Goal: Information Seeking & Learning: Learn about a topic

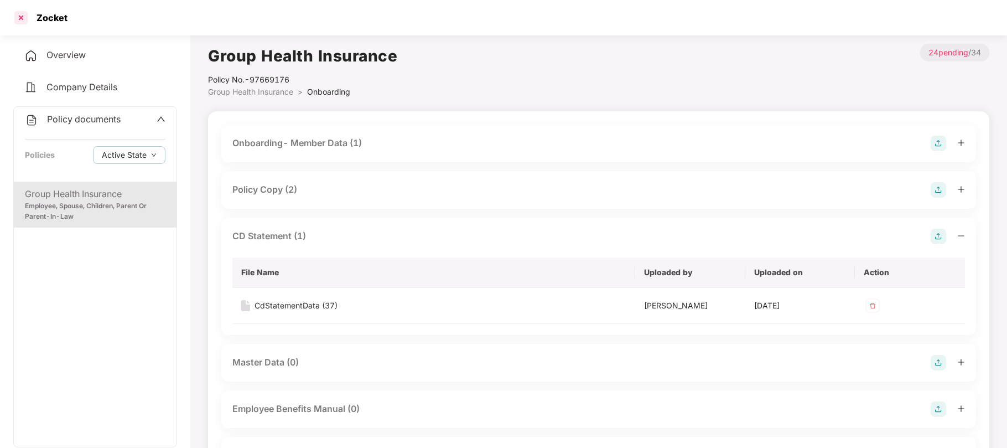
click at [24, 20] on div at bounding box center [21, 18] width 18 height 18
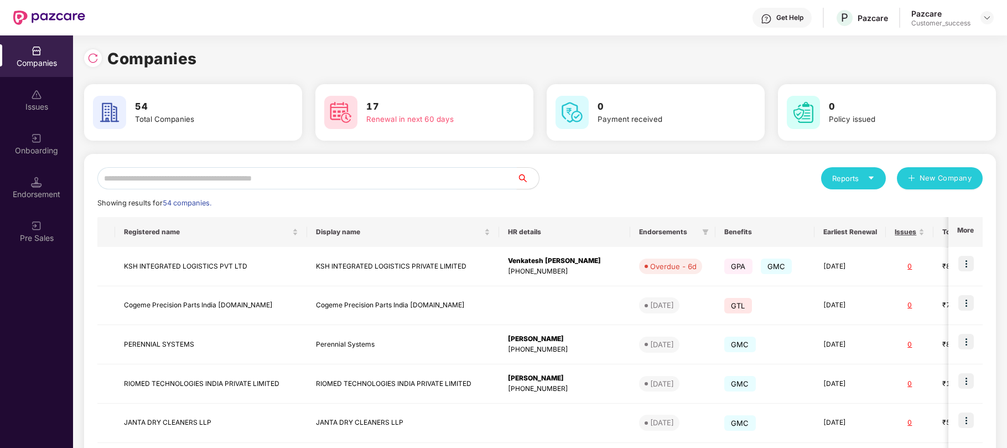
click at [387, 178] on input "text" at bounding box center [307, 178] width 420 height 22
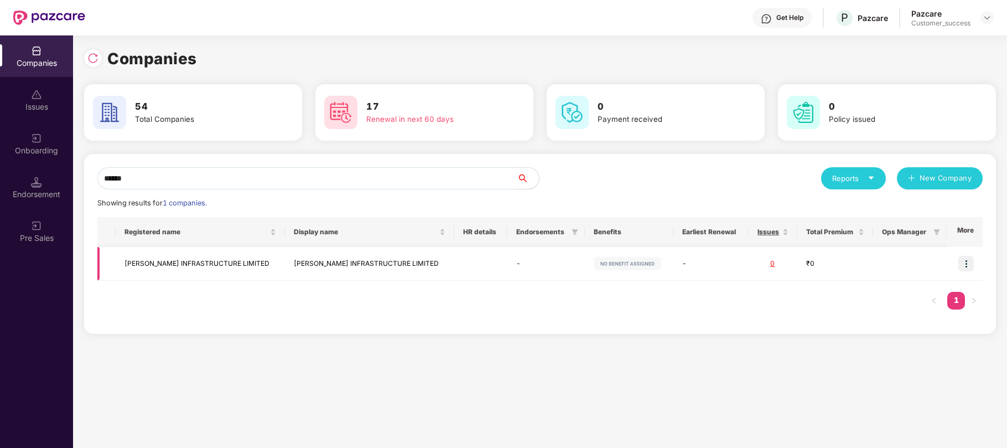
type input "******"
click at [344, 264] on td "[PERSON_NAME] INFRASTRUCTURE LIMITED" at bounding box center [369, 264] width 169 height 34
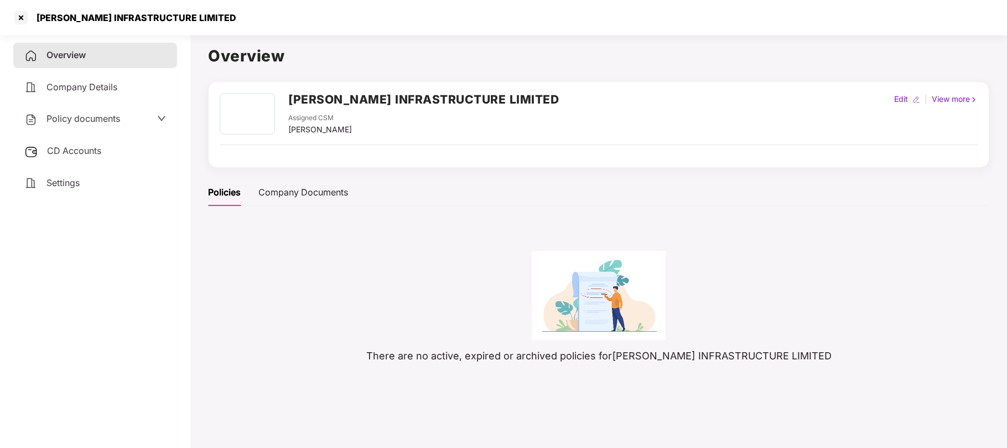
click at [97, 120] on span "Policy documents" at bounding box center [83, 118] width 74 height 11
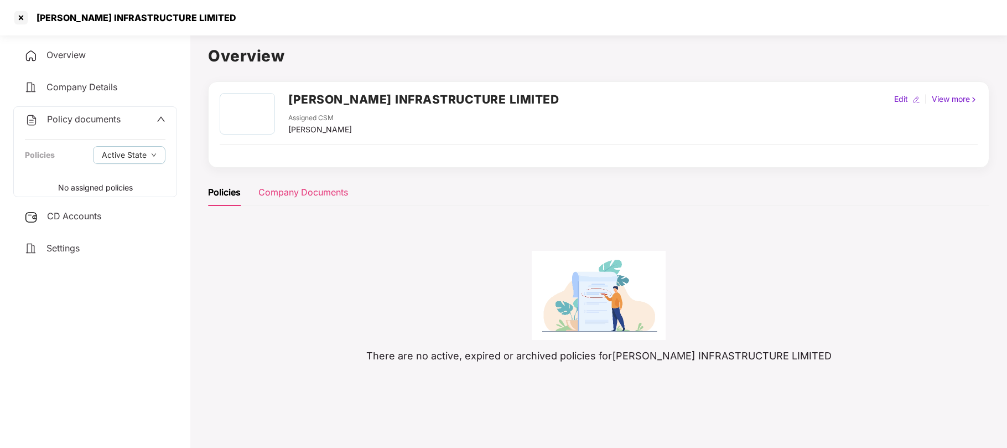
click at [309, 195] on div "Company Documents" at bounding box center [303, 192] width 90 height 14
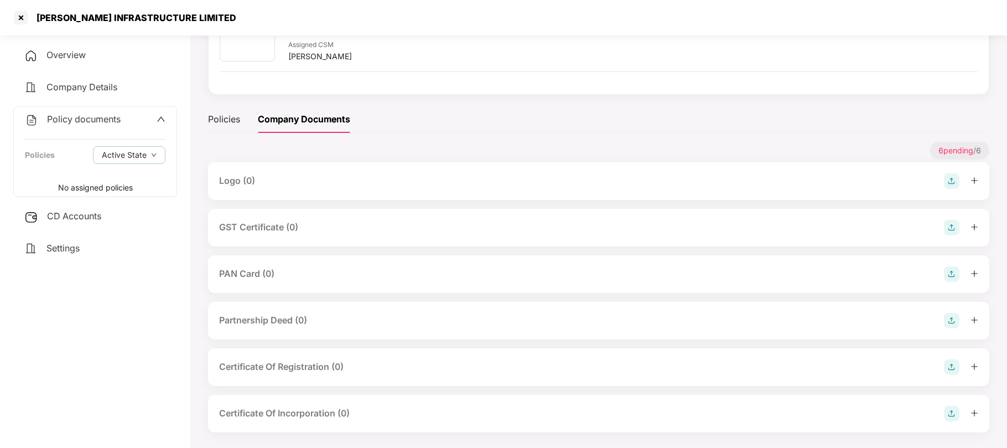
scroll to position [80, 0]
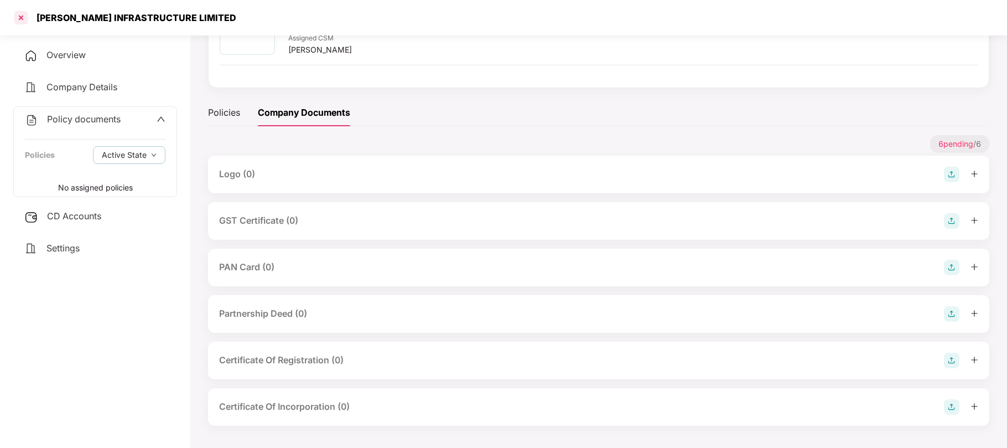
click at [24, 20] on div at bounding box center [21, 18] width 18 height 18
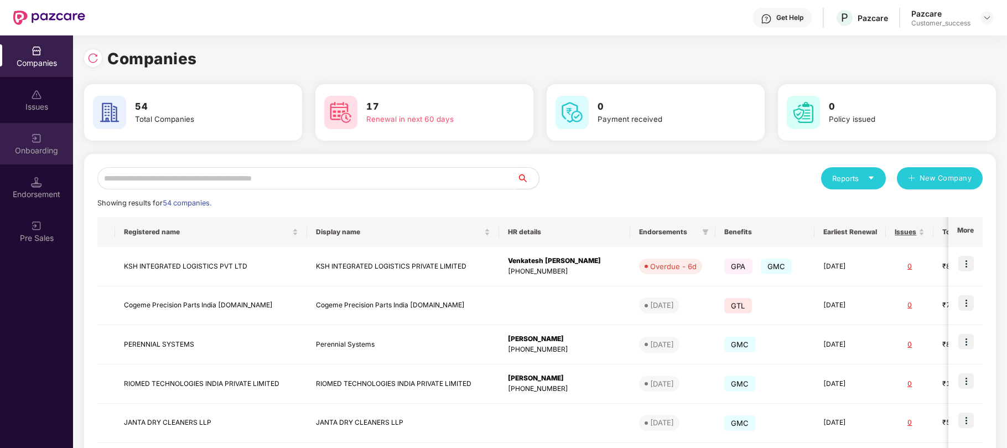
click at [34, 151] on div "Onboarding" at bounding box center [36, 150] width 73 height 11
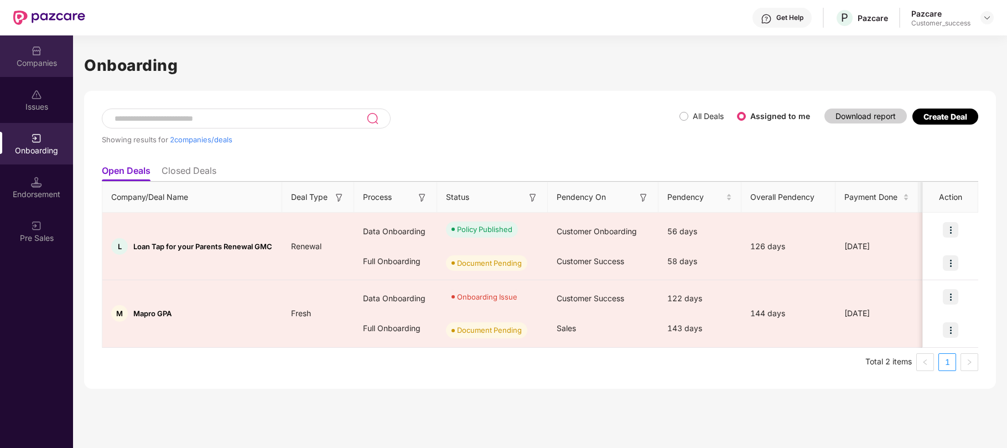
click at [37, 54] on img at bounding box center [36, 50] width 11 height 11
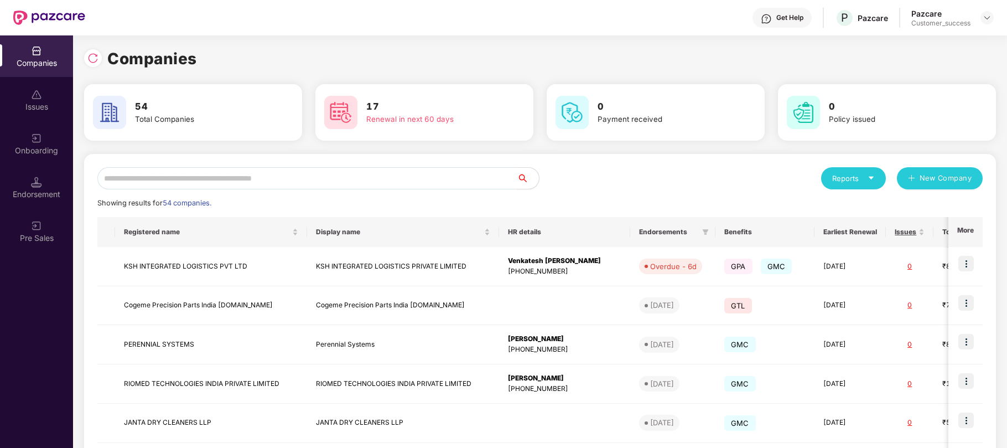
click at [225, 178] on input "text" at bounding box center [307, 178] width 420 height 22
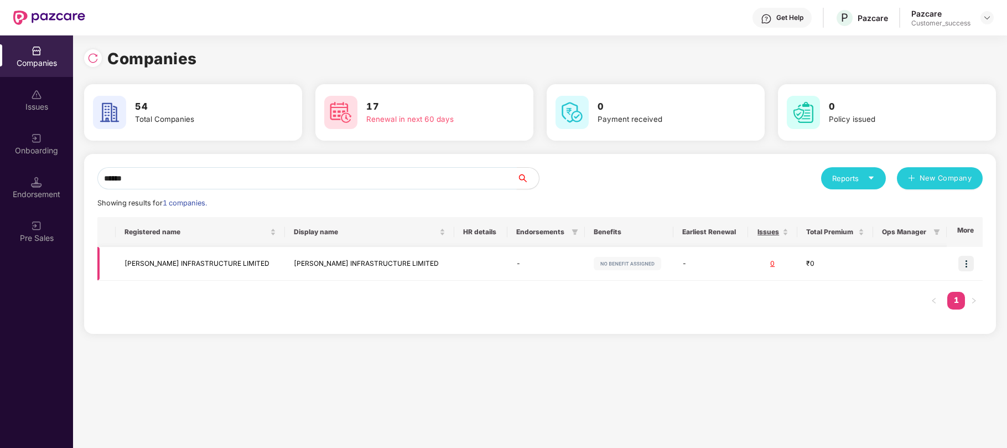
type input "******"
click at [184, 258] on td "[PERSON_NAME] INFRASTRUCTURE LIMITED" at bounding box center [200, 264] width 169 height 34
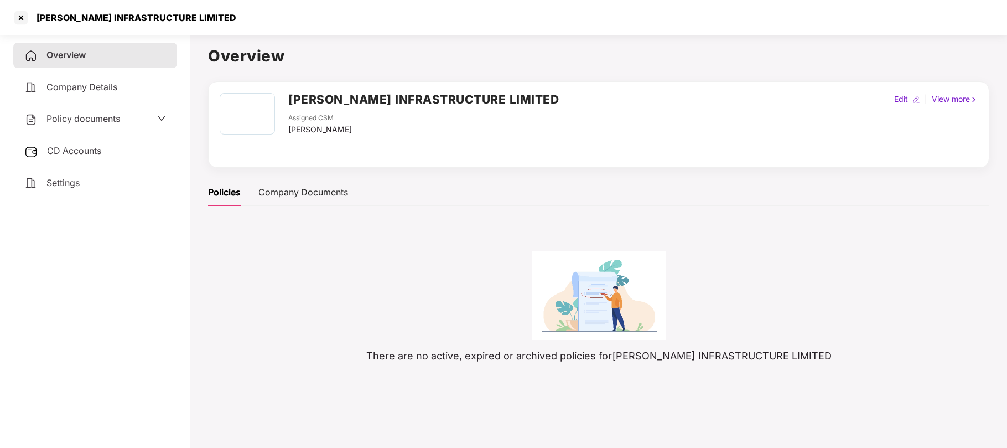
click at [122, 122] on div "Policy documents" at bounding box center [95, 119] width 142 height 14
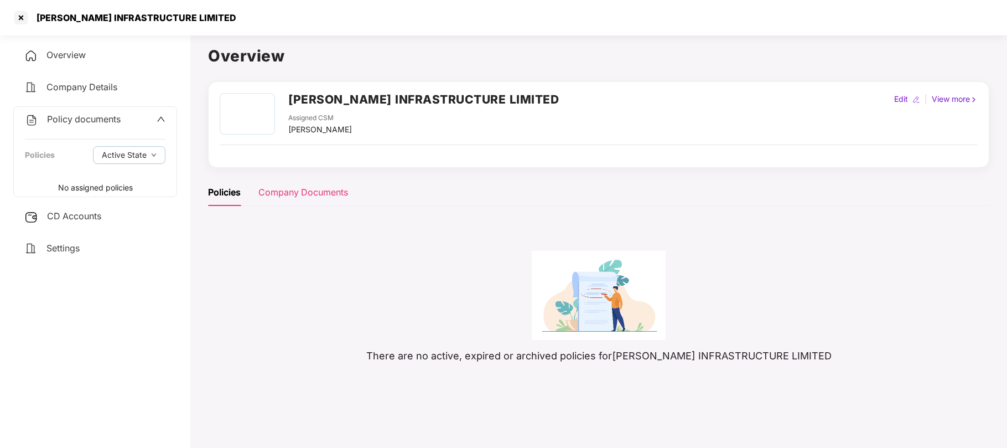
click at [273, 193] on div "Company Documents" at bounding box center [303, 192] width 90 height 14
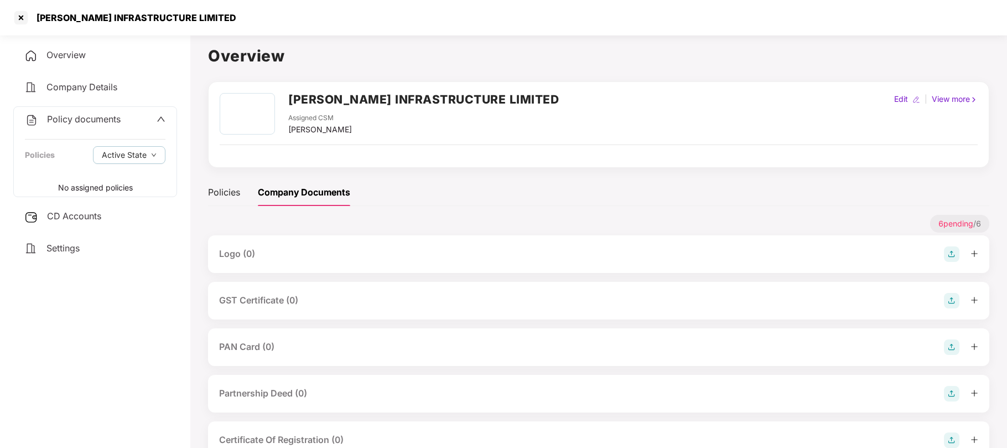
scroll to position [1, 0]
click at [96, 211] on span "CD Accounts" at bounding box center [74, 215] width 54 height 11
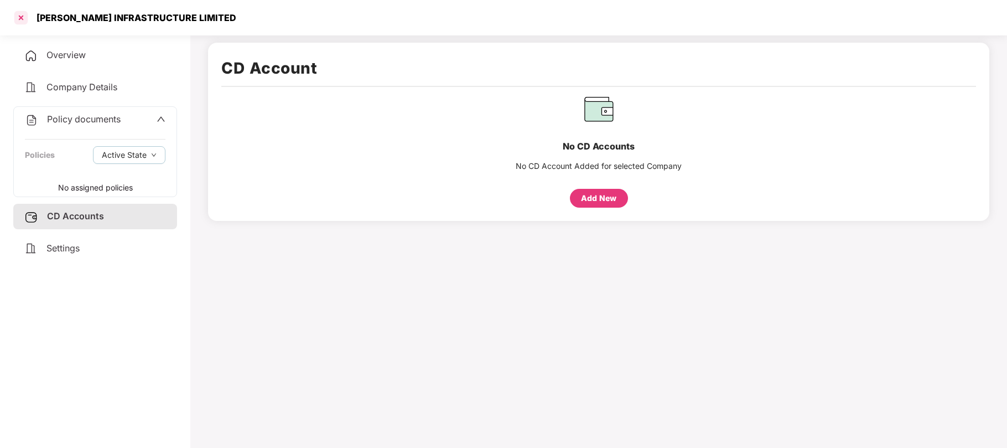
click at [17, 14] on div at bounding box center [21, 18] width 18 height 18
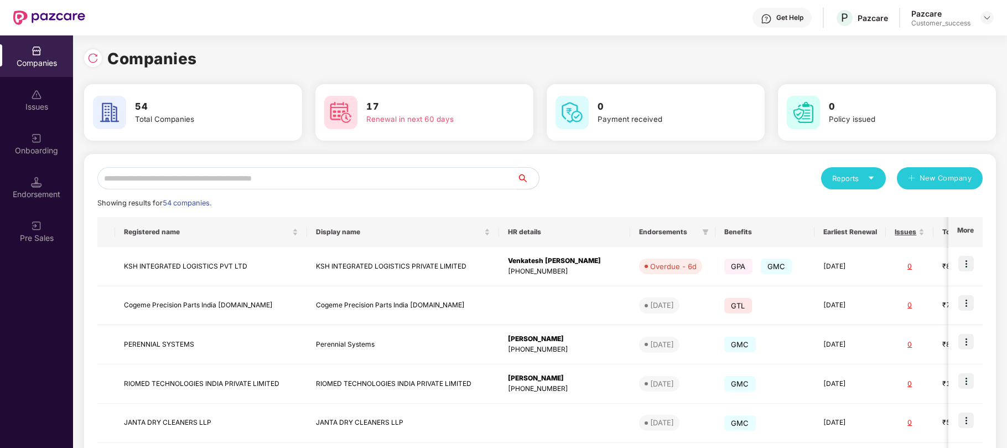
click at [176, 183] on input "text" at bounding box center [307, 178] width 420 height 22
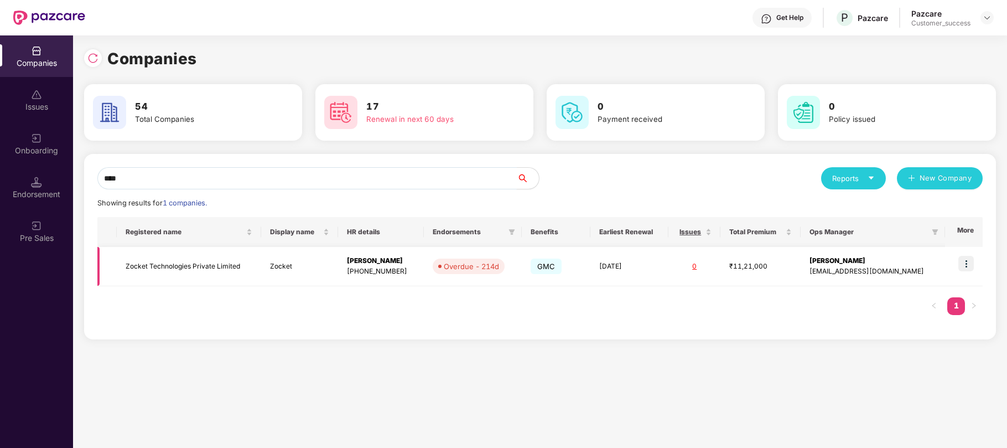
type input "****"
click at [365, 264] on div "[PERSON_NAME]" at bounding box center [381, 261] width 68 height 11
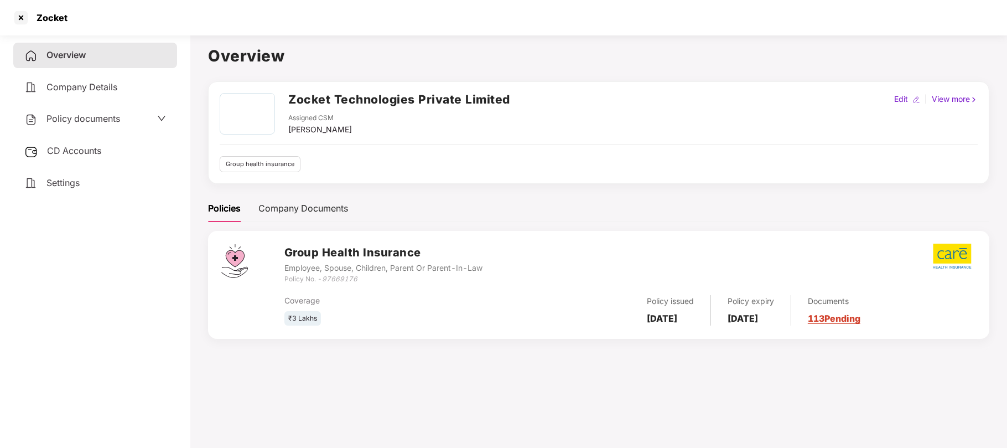
click at [108, 121] on span "Policy documents" at bounding box center [83, 118] width 74 height 11
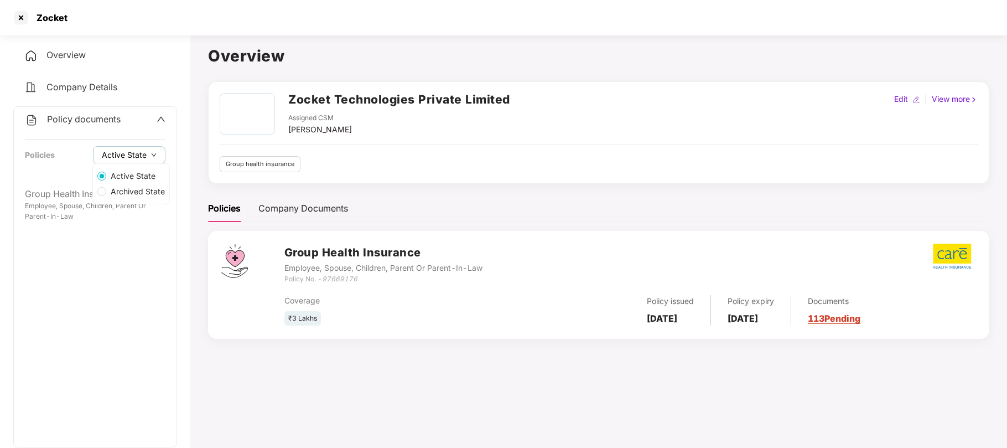
click at [139, 151] on span "Active State" at bounding box center [124, 155] width 45 height 12
click at [143, 191] on span "Archived State" at bounding box center [137, 191] width 63 height 12
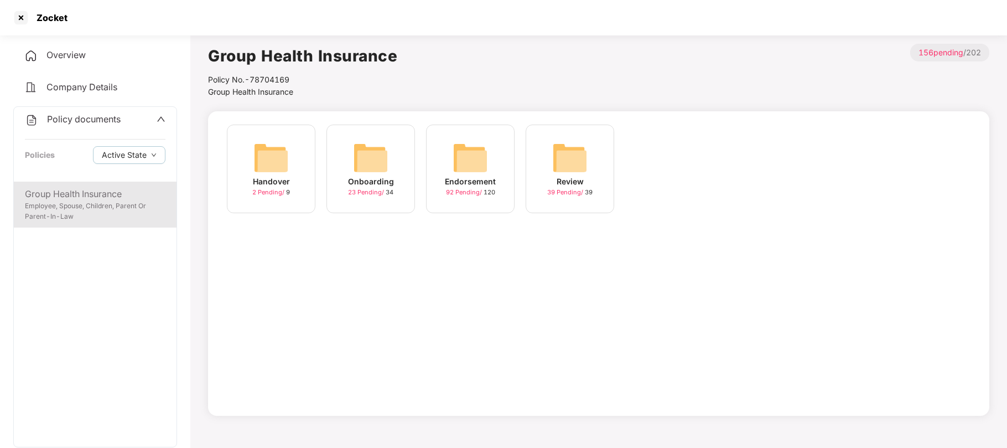
click at [54, 194] on div "Group Health Insurance" at bounding box center [95, 194] width 141 height 14
click at [467, 170] on img at bounding box center [470, 157] width 35 height 35
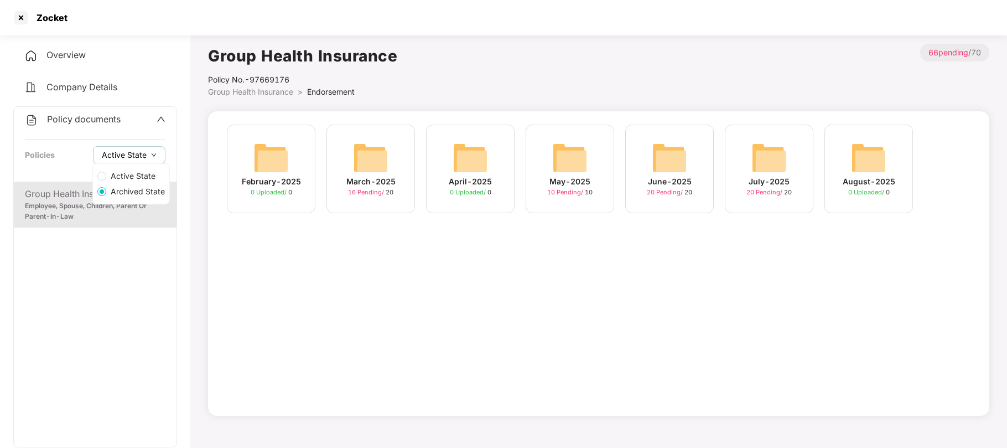
click at [154, 152] on icon "down" at bounding box center [154, 155] width 6 height 6
click at [131, 191] on span "Archived State" at bounding box center [137, 191] width 63 height 12
click at [147, 244] on div "Group Health Insurance Employee, Spouse, Children, Parent Or Parent-In-Law" at bounding box center [95, 314] width 163 height 265
click at [151, 156] on icon "down" at bounding box center [154, 155] width 6 height 6
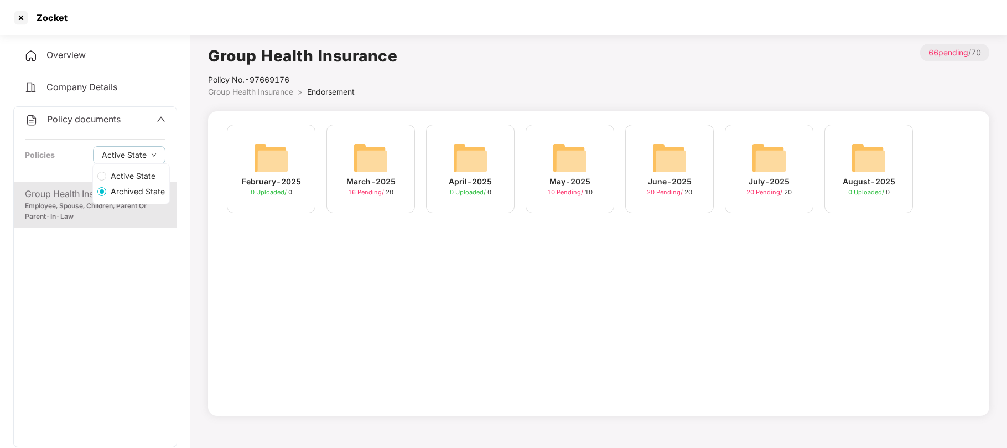
click at [142, 172] on span "Active State" at bounding box center [133, 176] width 54 height 12
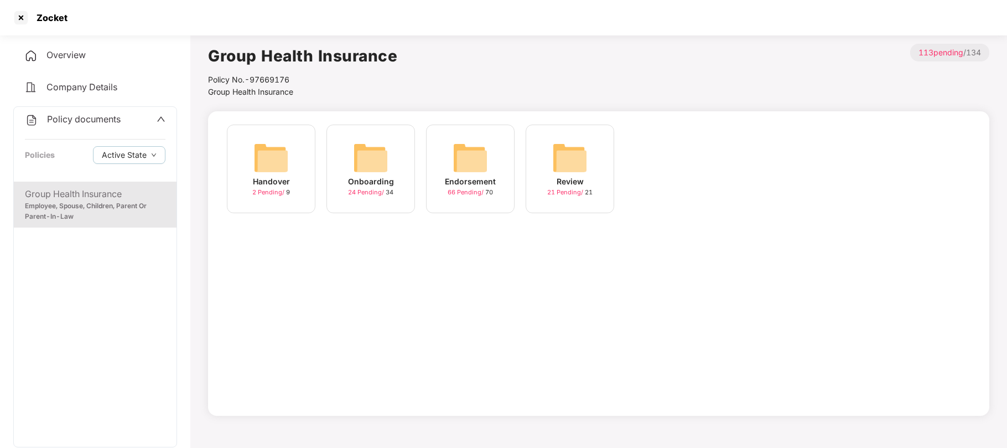
click at [135, 235] on div "Group Health Insurance Employee, Spouse, Children, Parent Or Parent-In-Law" at bounding box center [95, 314] width 163 height 265
click at [151, 155] on icon "down" at bounding box center [154, 155] width 6 height 6
click at [137, 189] on span "Archived State" at bounding box center [137, 191] width 63 height 12
click at [463, 182] on div "Endorsement" at bounding box center [470, 181] width 51 height 12
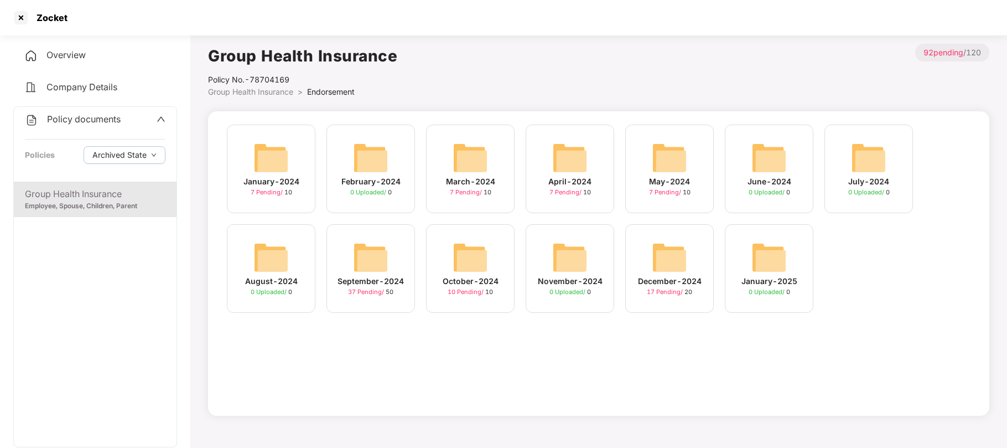
click at [674, 263] on img at bounding box center [669, 257] width 35 height 35
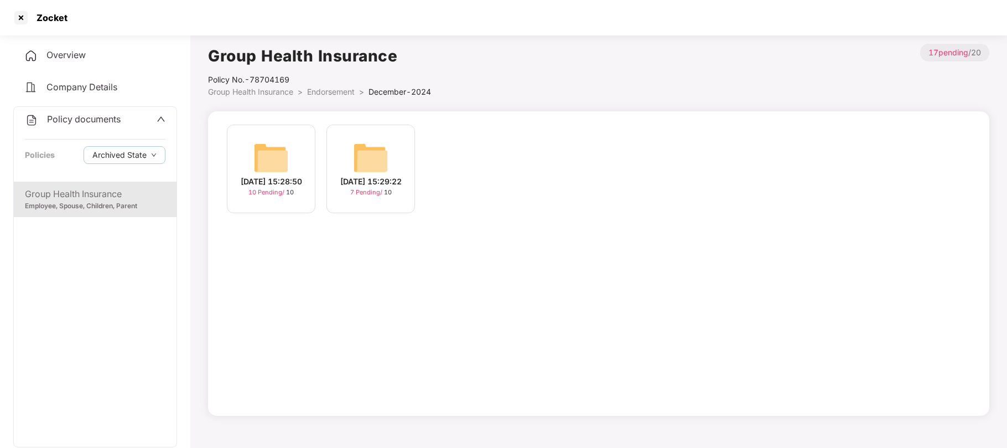
click at [282, 175] on div "[DATE] 15:28:50" at bounding box center [271, 181] width 61 height 12
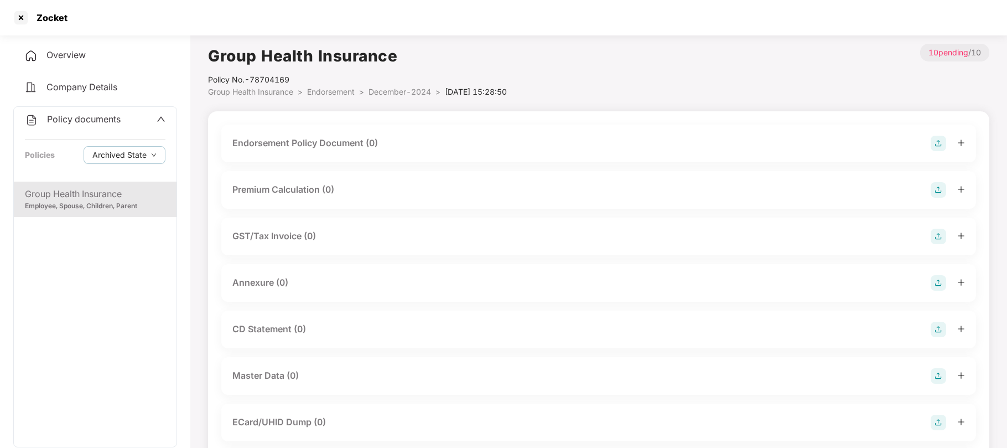
click at [410, 91] on span "December-2024" at bounding box center [400, 91] width 63 height 9
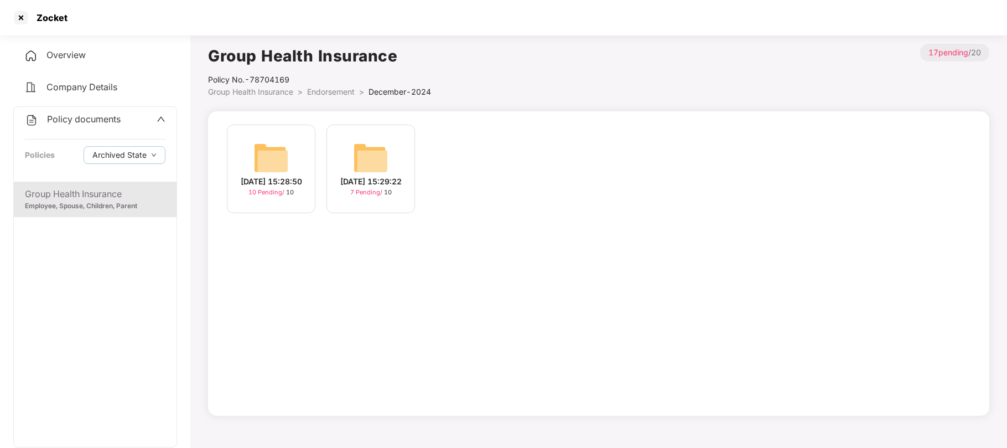
click at [377, 168] on img at bounding box center [370, 157] width 35 height 35
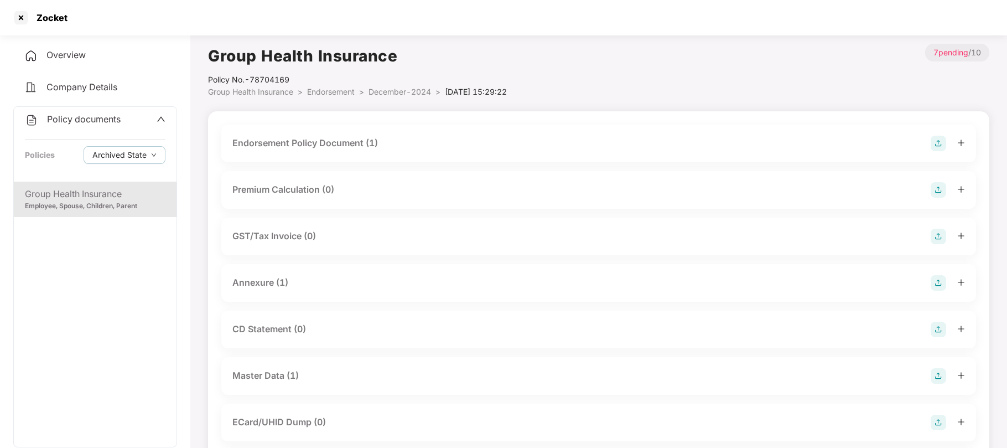
click at [349, 147] on div "Endorsement Policy Document (1)" at bounding box center [305, 143] width 146 height 14
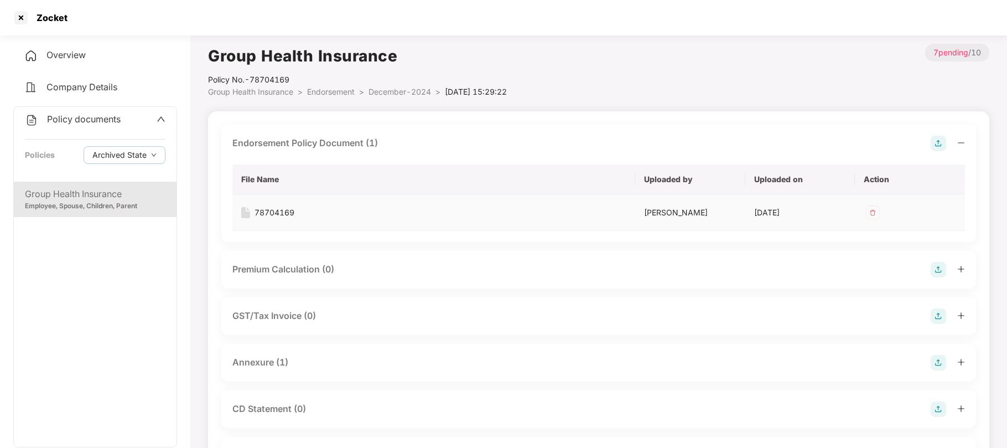
click at [281, 213] on div "78704169" at bounding box center [275, 212] width 40 height 12
click at [376, 90] on span "December-2024" at bounding box center [400, 91] width 63 height 9
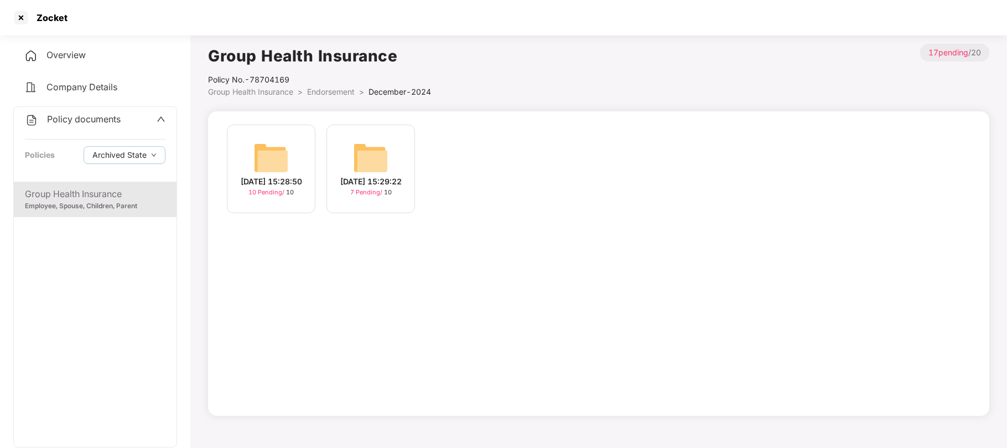
click at [340, 89] on span "Endorsement" at bounding box center [331, 91] width 48 height 9
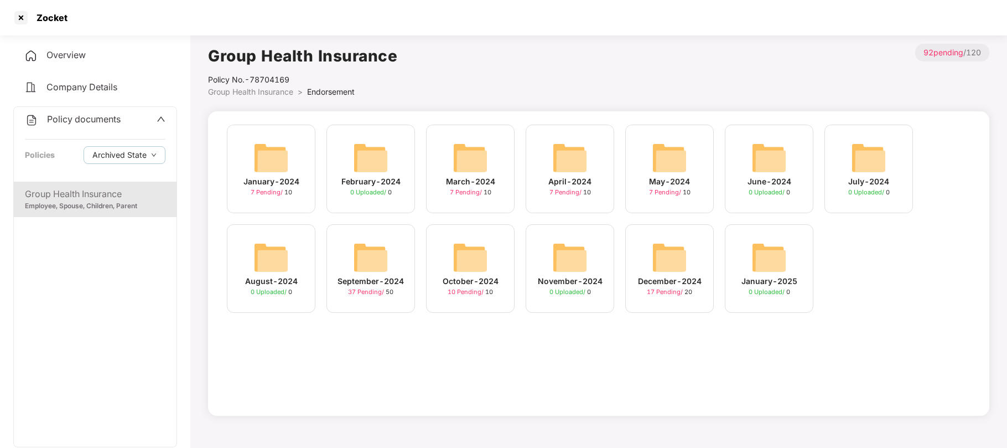
click at [376, 261] on img at bounding box center [370, 257] width 35 height 35
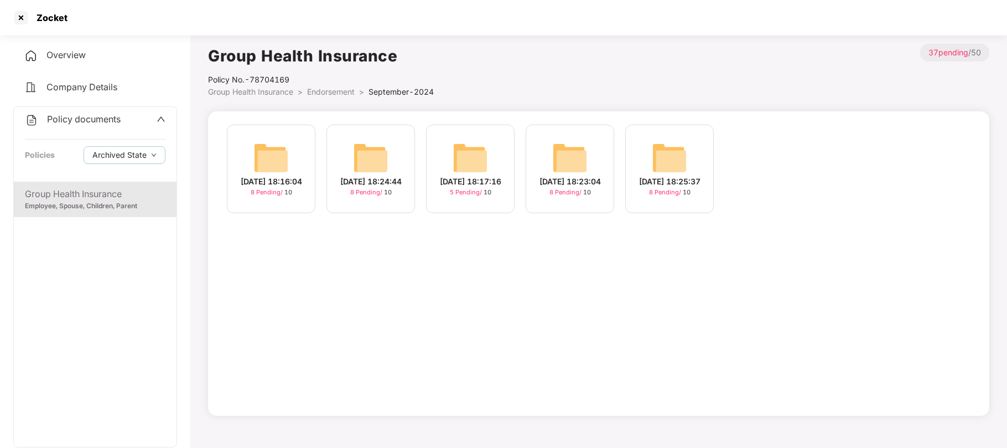
click at [676, 180] on div "[DATE] 18:25:37" at bounding box center [669, 181] width 61 height 12
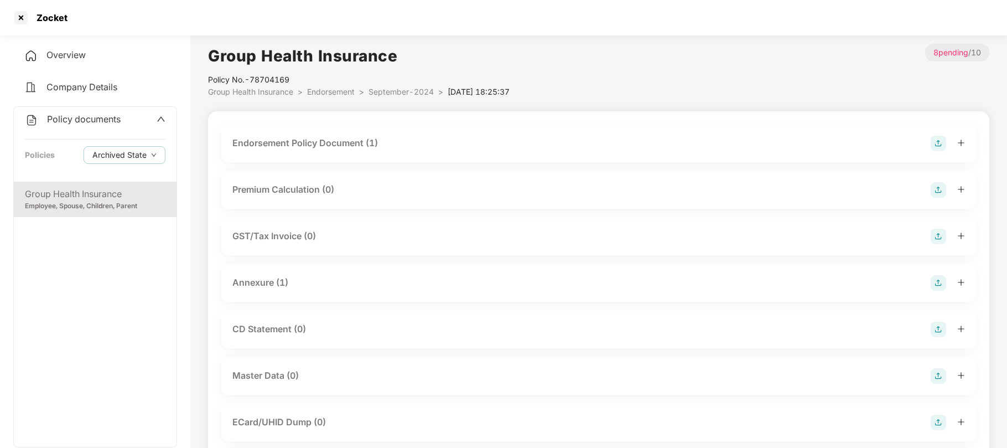
click at [366, 142] on div "Endorsement Policy Document (1)" at bounding box center [305, 143] width 146 height 14
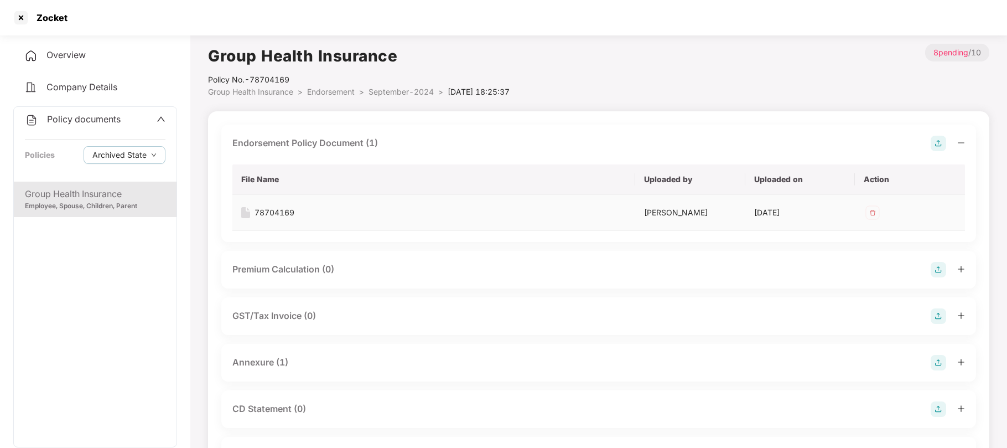
click at [284, 214] on div "78704169" at bounding box center [275, 212] width 40 height 12
click at [405, 90] on span "September-2024" at bounding box center [401, 91] width 65 height 9
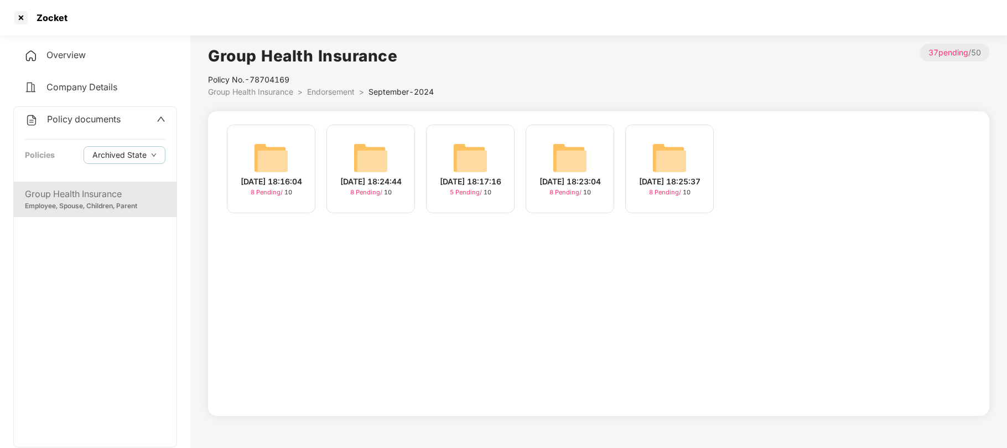
click at [469, 180] on div "[DATE] 18:17:16" at bounding box center [470, 181] width 61 height 12
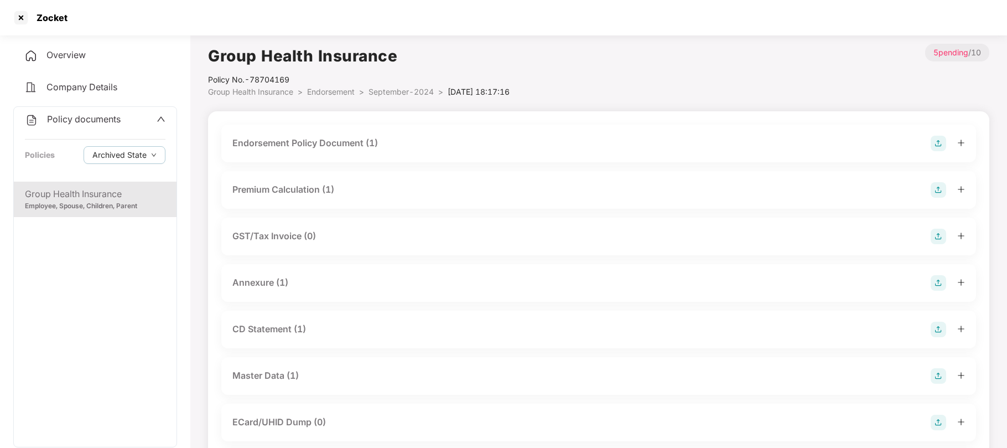
click at [350, 144] on div "Endorsement Policy Document (1)" at bounding box center [305, 143] width 146 height 14
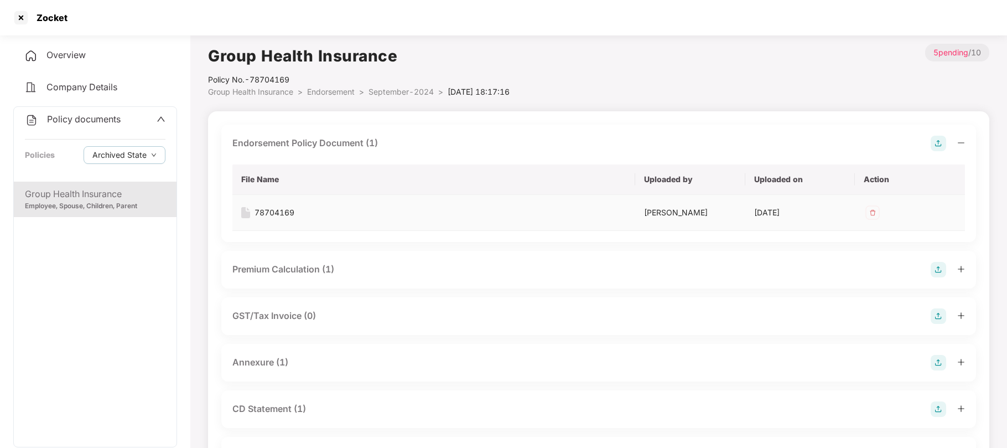
click at [284, 213] on div "78704169" at bounding box center [275, 212] width 40 height 12
click at [381, 91] on span "September-2024" at bounding box center [401, 91] width 65 height 9
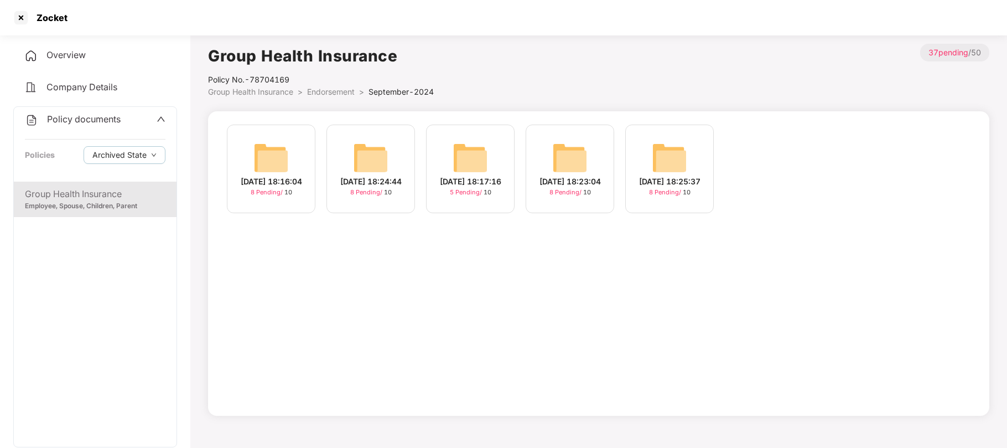
click at [313, 89] on span "Endorsement" at bounding box center [331, 91] width 48 height 9
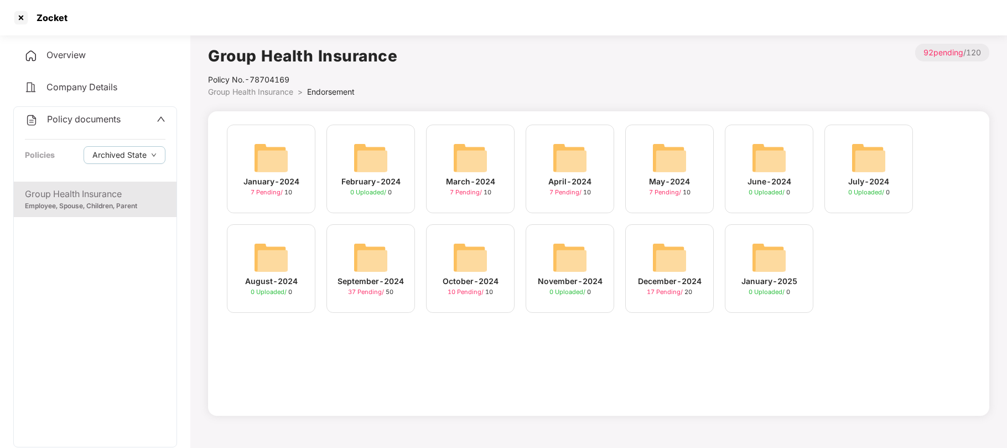
click at [664, 182] on div "May-2024" at bounding box center [669, 181] width 41 height 12
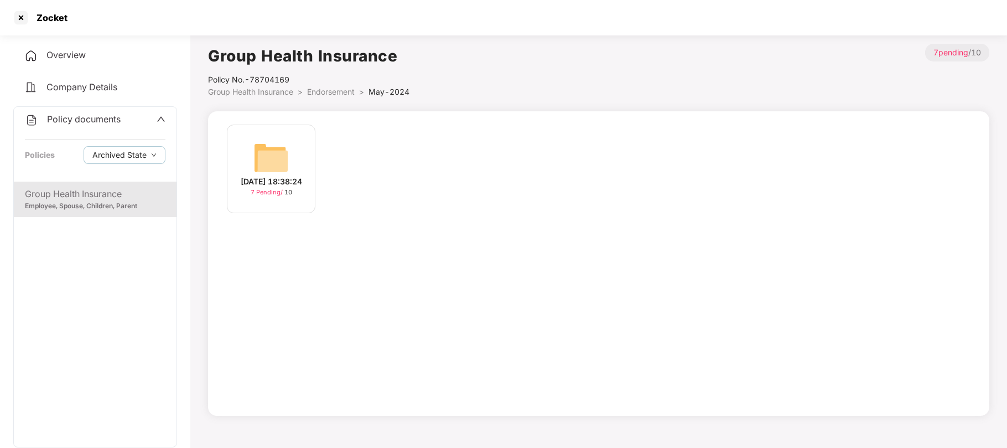
click at [288, 175] on div "[DATE] 18:38:24" at bounding box center [271, 181] width 61 height 12
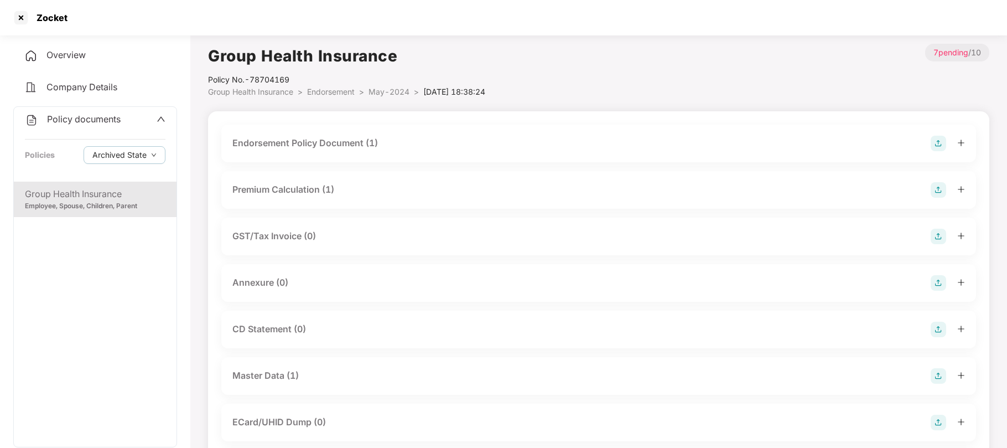
click at [292, 145] on div "Endorsement Policy Document (1)" at bounding box center [305, 143] width 146 height 14
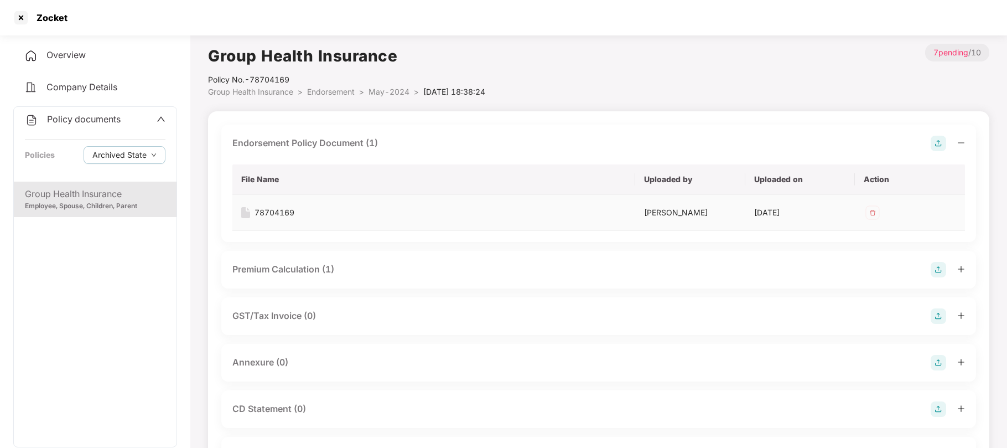
click at [279, 213] on div "78704169" at bounding box center [275, 212] width 40 height 12
click at [159, 122] on icon "up" at bounding box center [161, 119] width 9 height 9
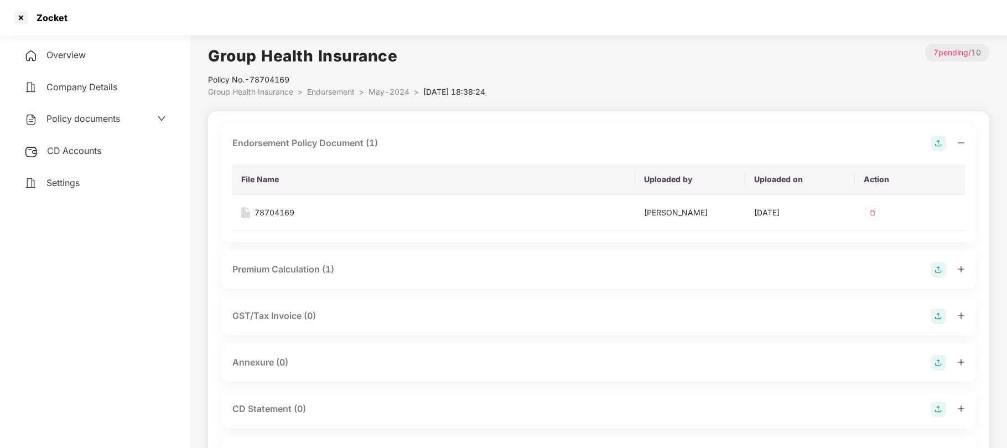
click at [159, 122] on icon "down" at bounding box center [161, 118] width 9 height 9
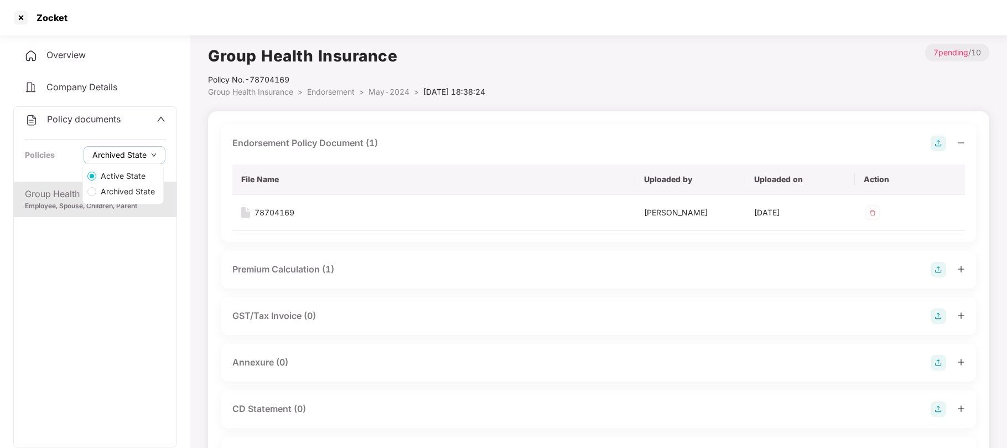
click at [153, 155] on icon "down" at bounding box center [154, 155] width 6 height 6
click at [136, 174] on span "Active State" at bounding box center [123, 176] width 54 height 12
click at [120, 221] on div "Group Health Insurance Employee, Spouse, Children, Parent" at bounding box center [95, 314] width 163 height 265
click at [256, 91] on span "Group Health Insurance" at bounding box center [250, 91] width 85 height 9
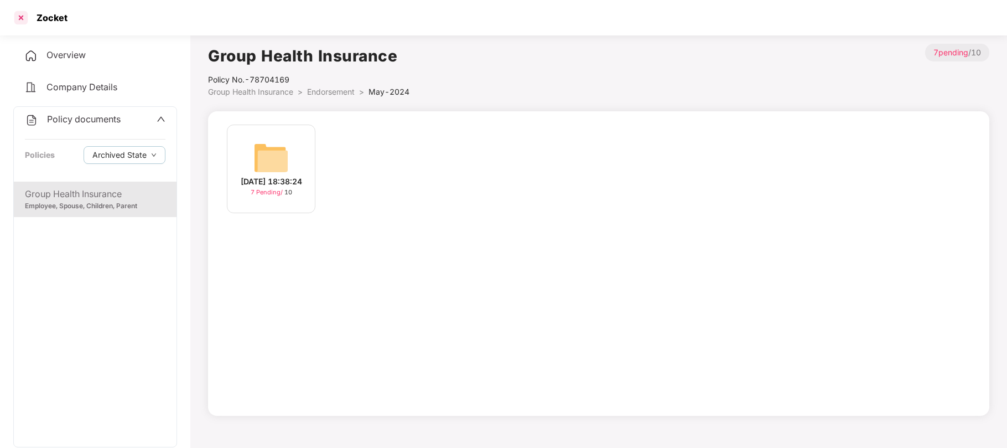
click at [24, 15] on div at bounding box center [21, 18] width 18 height 18
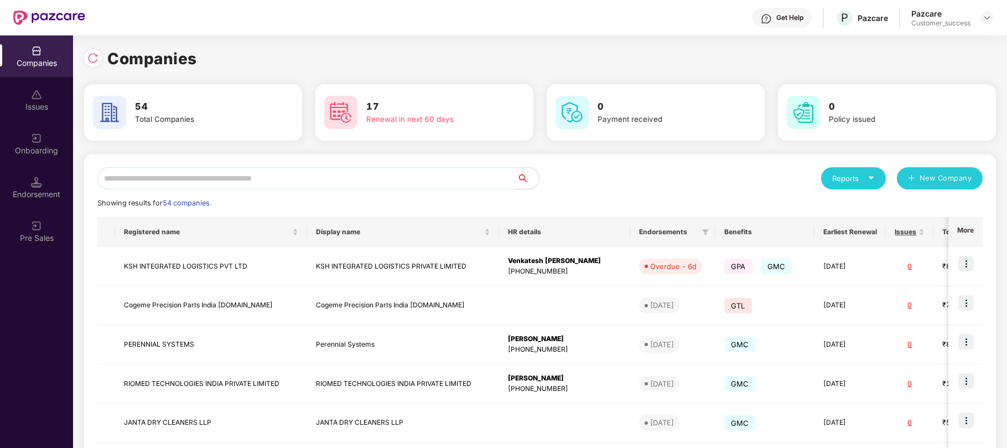
click at [290, 173] on input "text" at bounding box center [307, 178] width 420 height 22
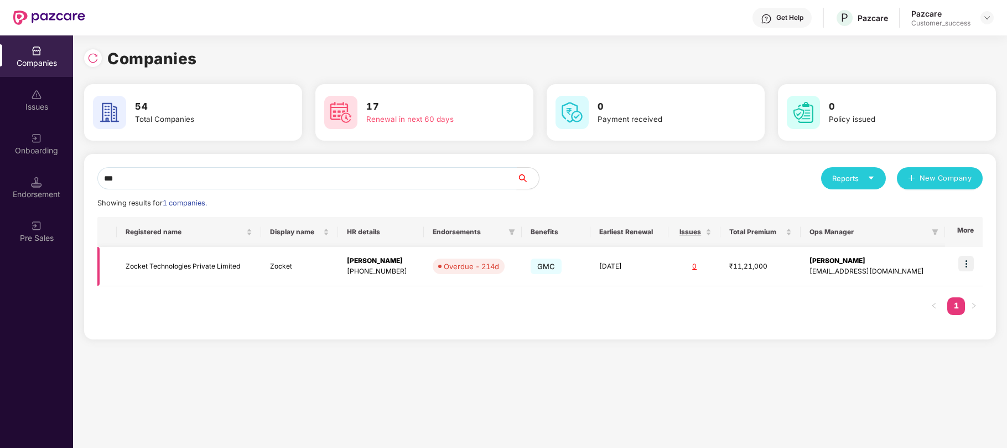
type input "***"
click at [391, 264] on div "[PERSON_NAME]" at bounding box center [381, 261] width 68 height 11
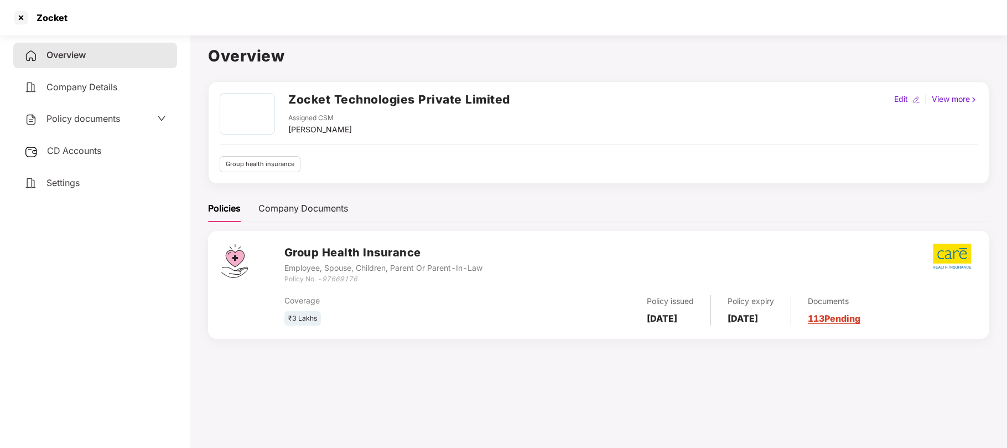
click at [87, 120] on span "Policy documents" at bounding box center [83, 118] width 74 height 11
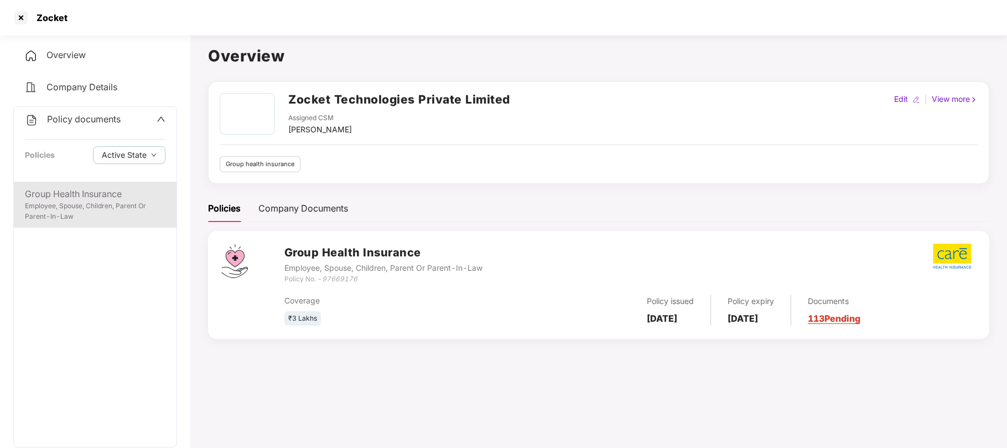
click at [82, 201] on div "Employee, Spouse, Children, Parent Or Parent-In-Law" at bounding box center [95, 211] width 141 height 21
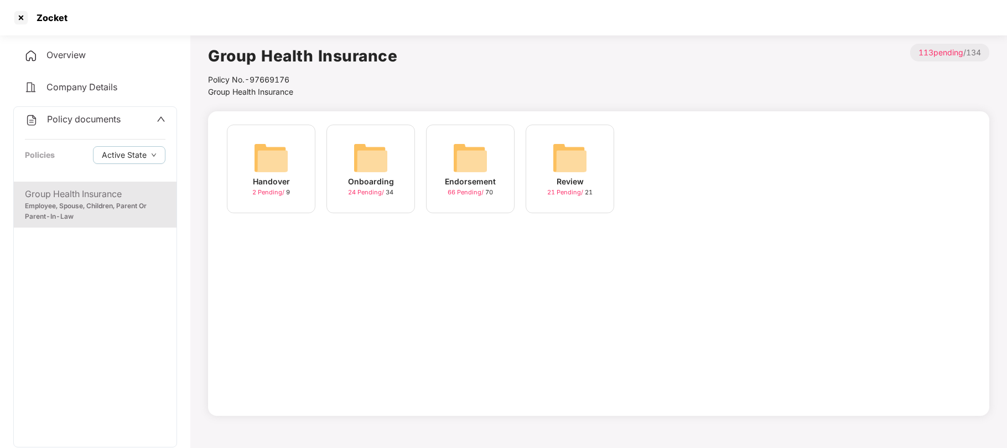
click at [377, 182] on div "Onboarding" at bounding box center [371, 181] width 46 height 12
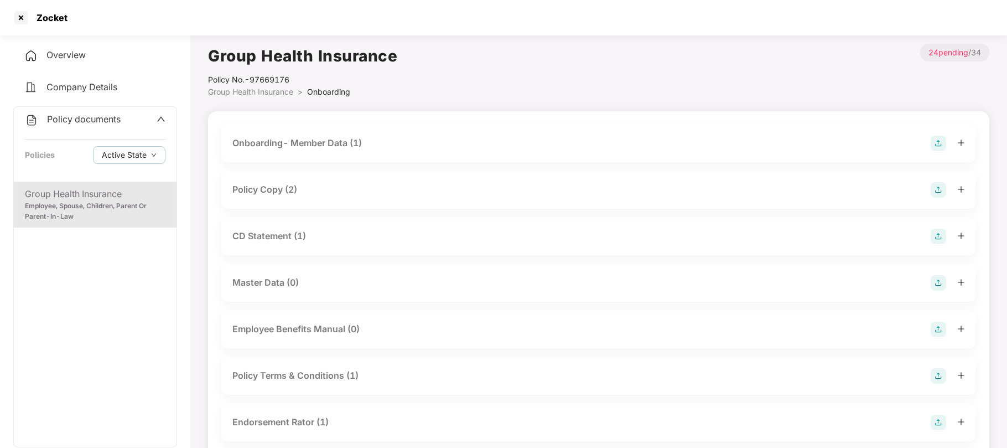
click at [123, 213] on div "Employee, Spouse, Children, Parent Or Parent-In-Law" at bounding box center [95, 211] width 141 height 21
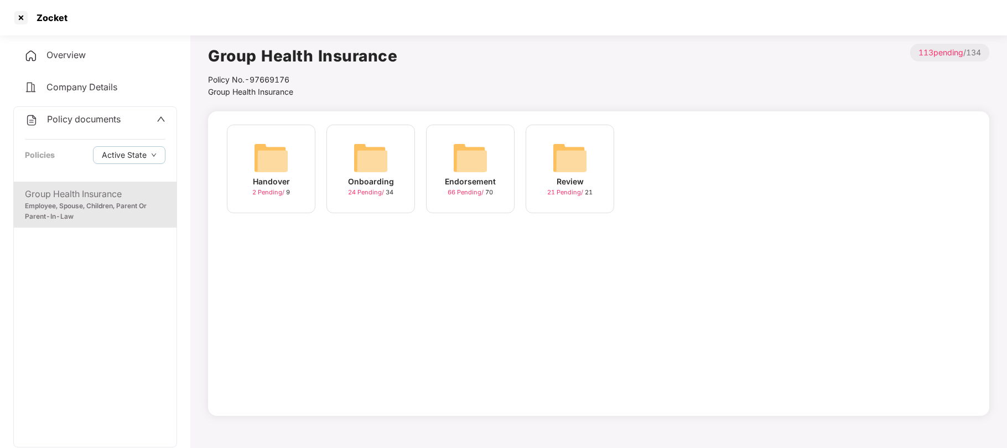
click at [467, 182] on div "Endorsement" at bounding box center [470, 181] width 51 height 12
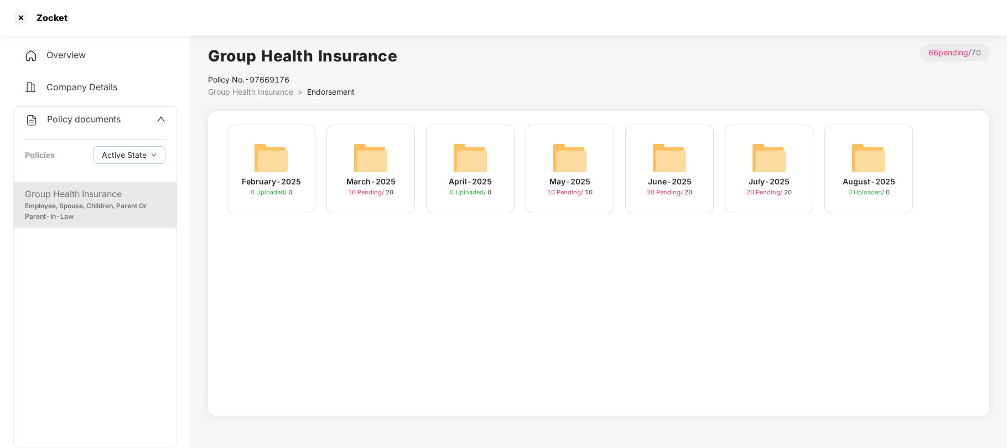
click at [377, 182] on div "March-2025" at bounding box center [370, 181] width 49 height 12
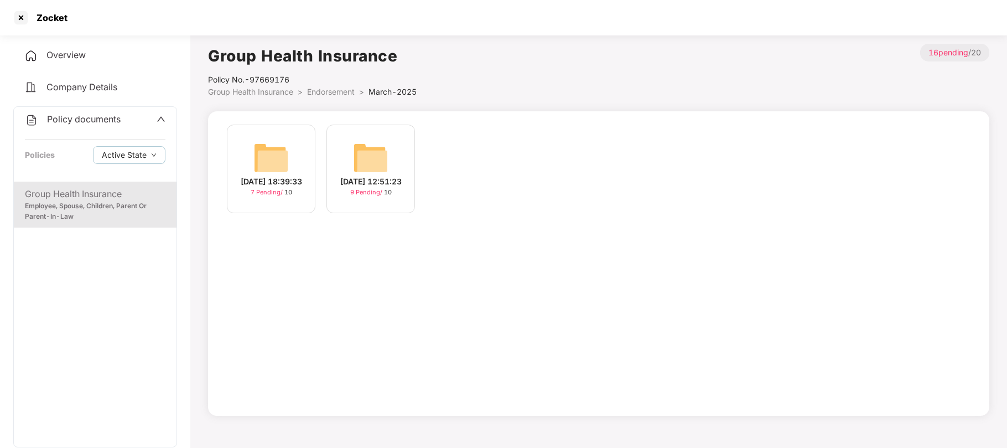
click at [363, 188] on div "[DATE] 12:51:23" at bounding box center [370, 181] width 61 height 12
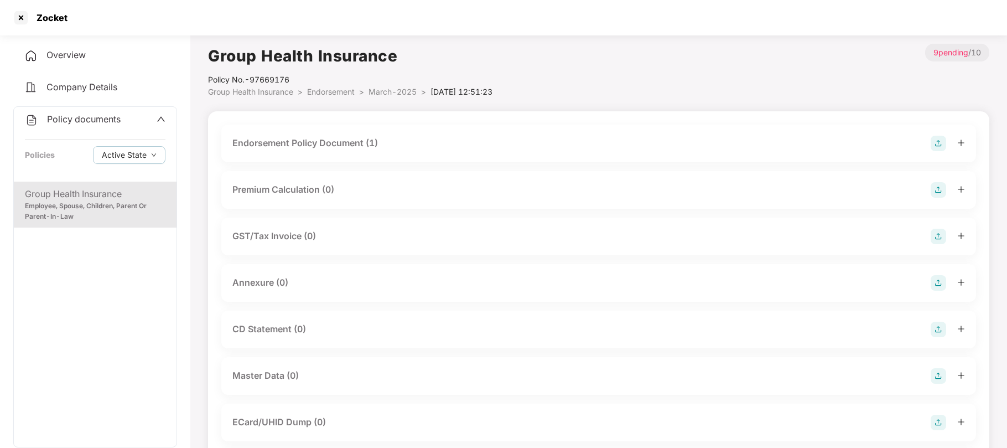
click at [363, 190] on div "Premium Calculation (0)" at bounding box center [598, 189] width 733 height 15
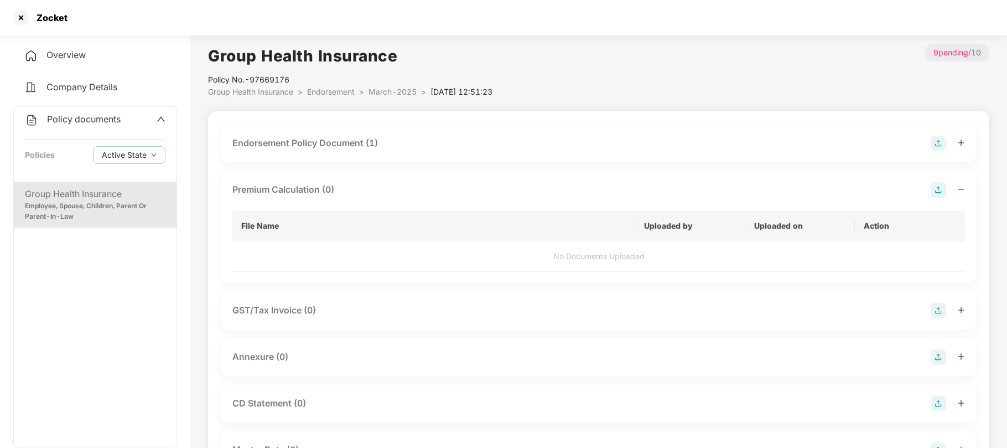
click at [392, 96] on span "March-2025" at bounding box center [393, 91] width 48 height 9
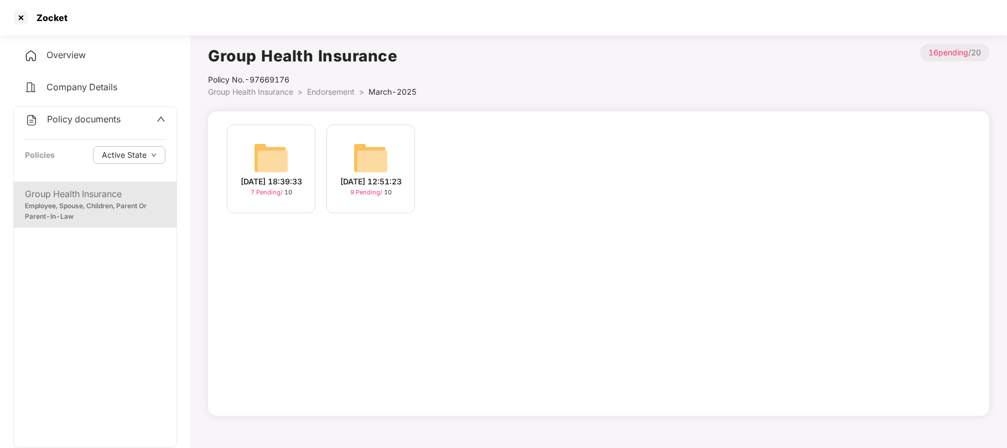
click at [282, 194] on span "7 Pending /" at bounding box center [268, 192] width 34 height 8
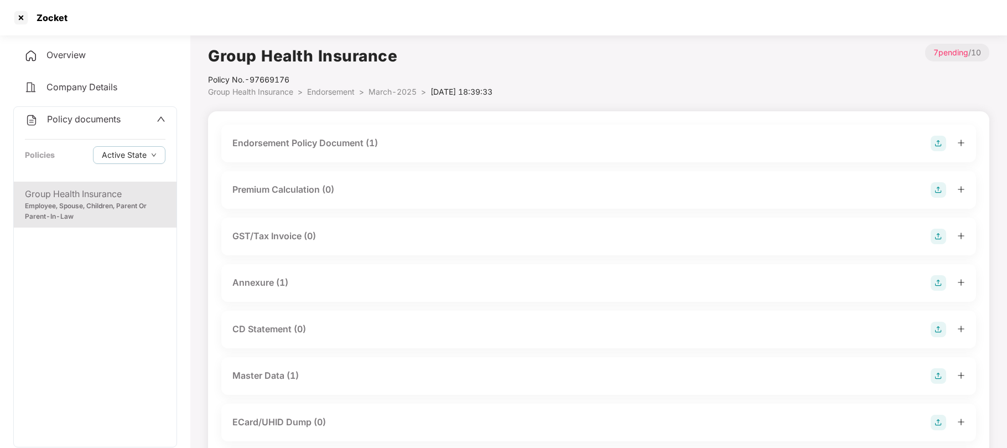
click at [275, 377] on div "Master Data (1)" at bounding box center [265, 376] width 66 height 14
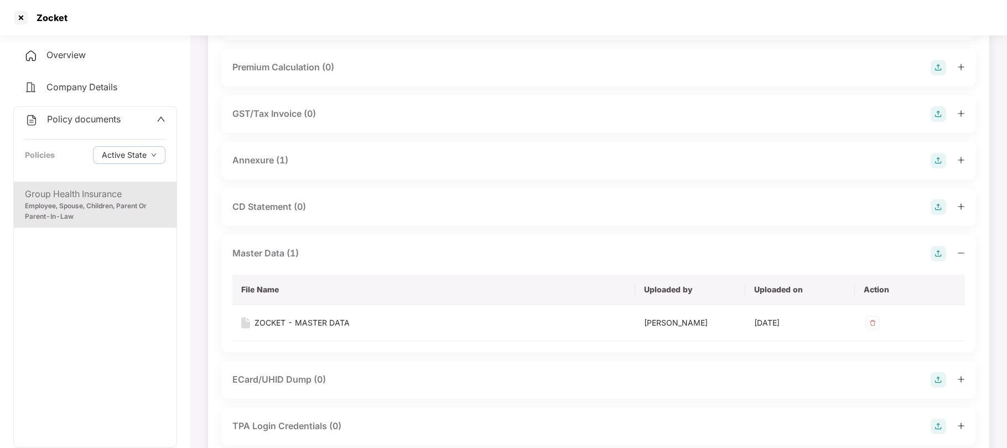
scroll to position [131, 0]
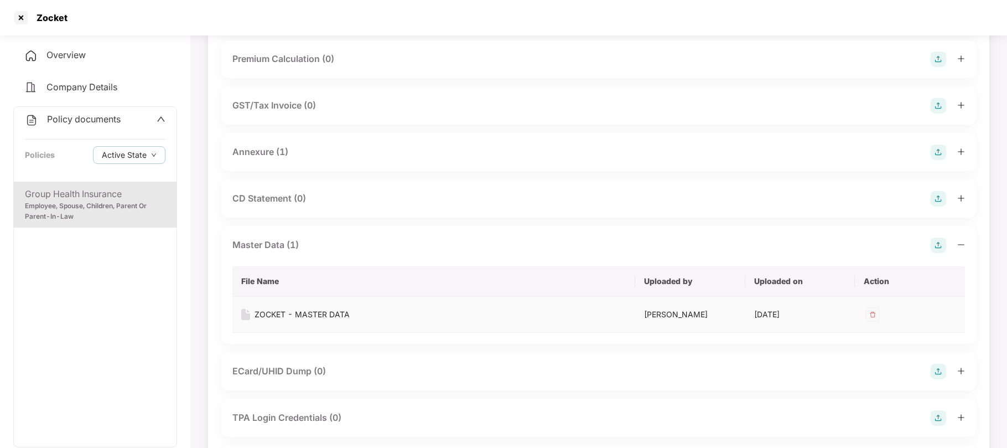
click at [330, 315] on div "ZOCKET - MASTER DATA" at bounding box center [302, 314] width 95 height 12
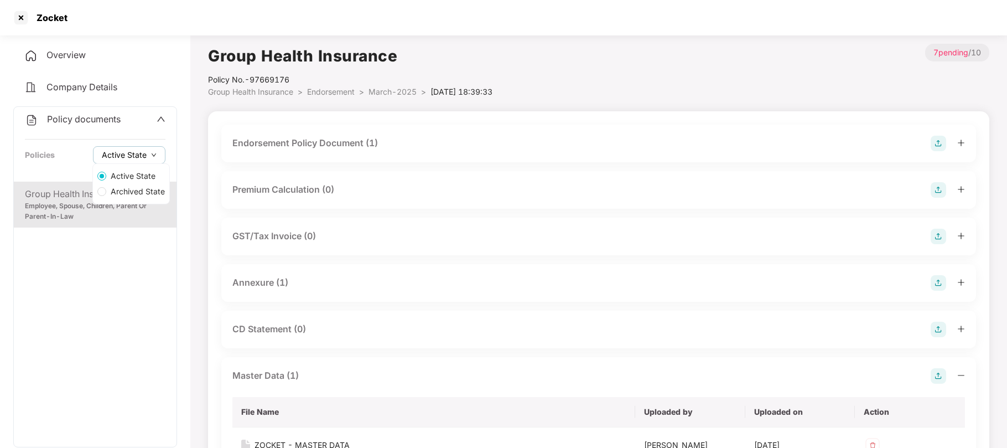
click at [153, 154] on icon "down" at bounding box center [154, 155] width 6 height 6
click at [128, 194] on span "Archived State" at bounding box center [137, 191] width 63 height 12
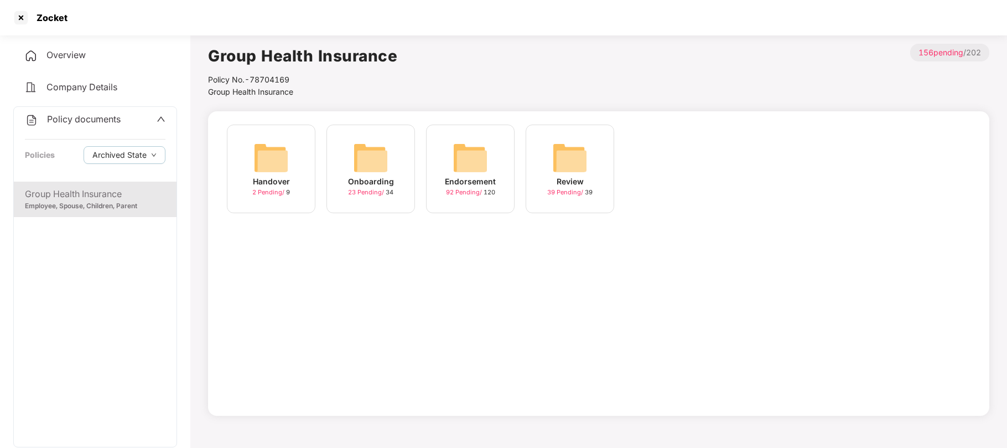
click at [379, 191] on span "23 Pending /" at bounding box center [367, 192] width 38 height 8
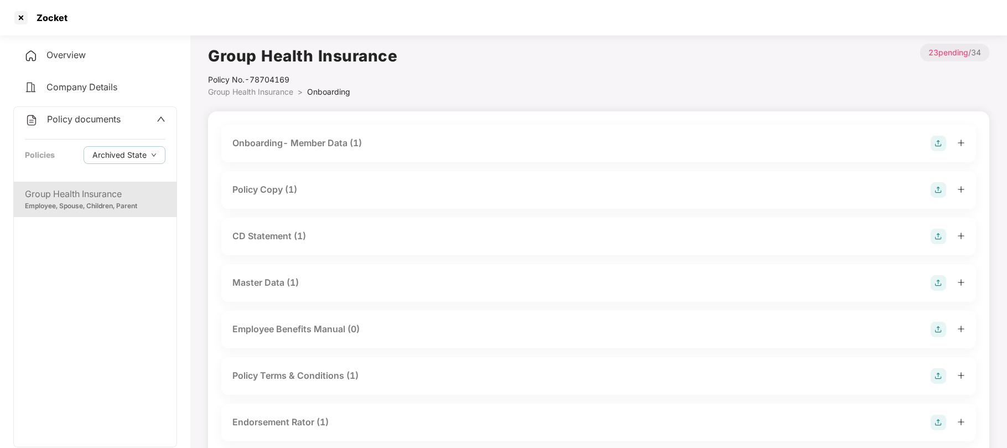
click at [280, 190] on div "Policy Copy (1)" at bounding box center [264, 190] width 65 height 14
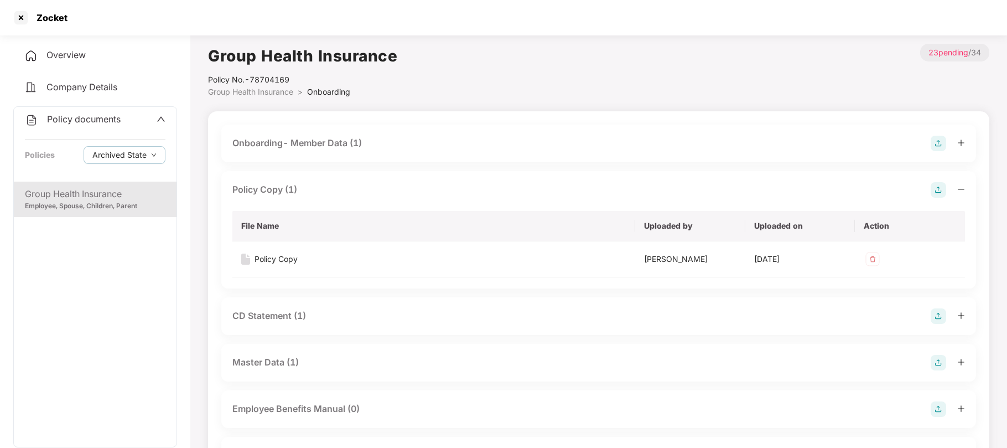
click at [939, 193] on img at bounding box center [938, 189] width 15 height 15
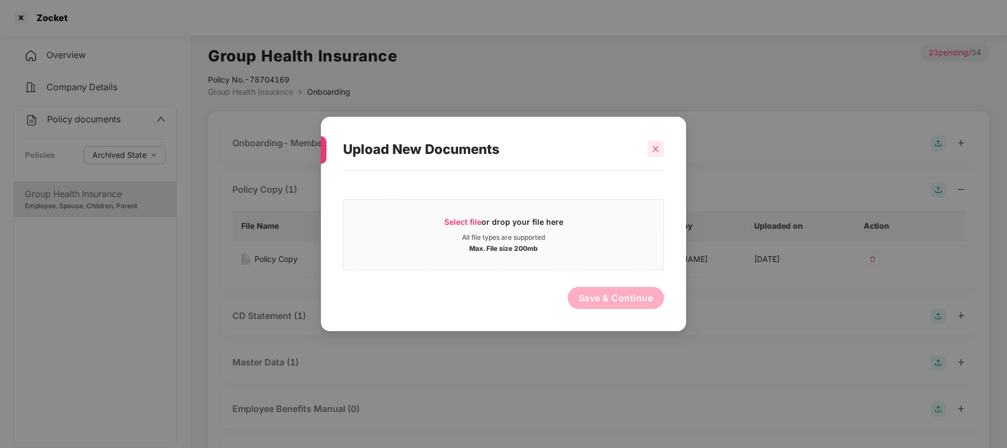
click at [660, 147] on div at bounding box center [656, 149] width 17 height 17
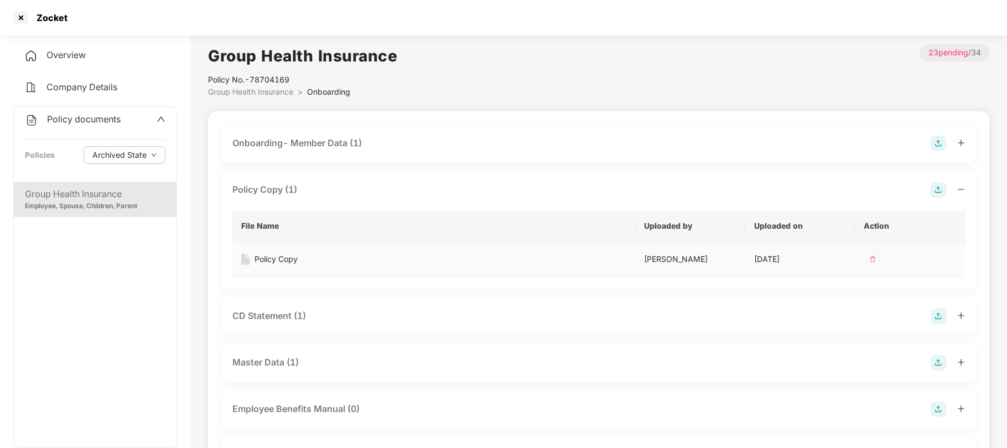
click at [267, 258] on div "Policy Copy" at bounding box center [276, 259] width 43 height 12
click at [20, 19] on div at bounding box center [21, 18] width 18 height 18
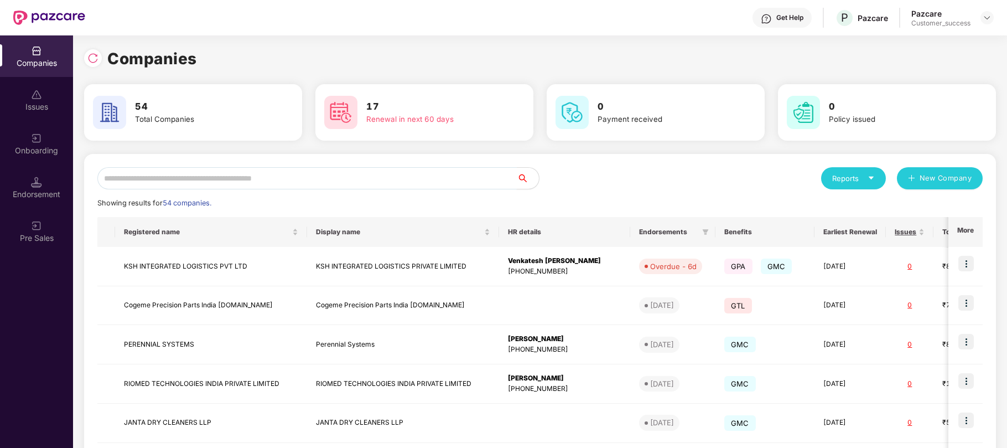
click at [268, 179] on input "text" at bounding box center [307, 178] width 420 height 22
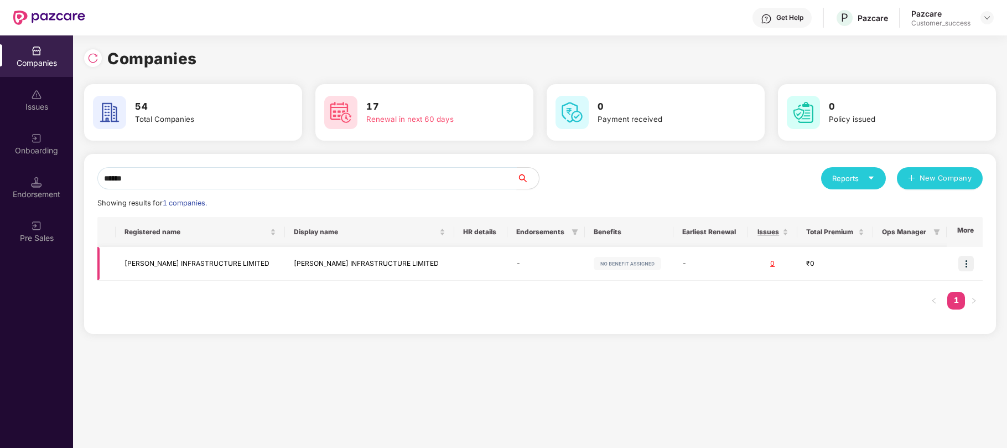
type input "******"
click at [968, 262] on img at bounding box center [966, 263] width 15 height 15
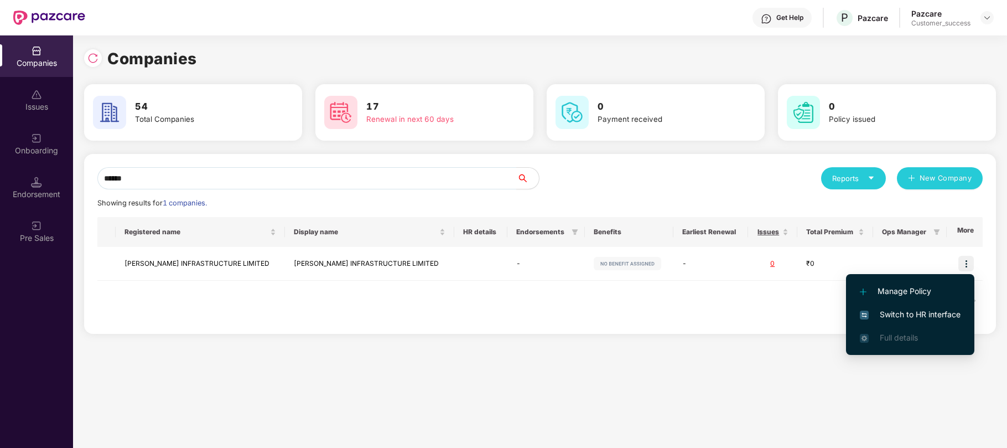
click at [903, 288] on span "Manage Policy" at bounding box center [910, 291] width 101 height 12
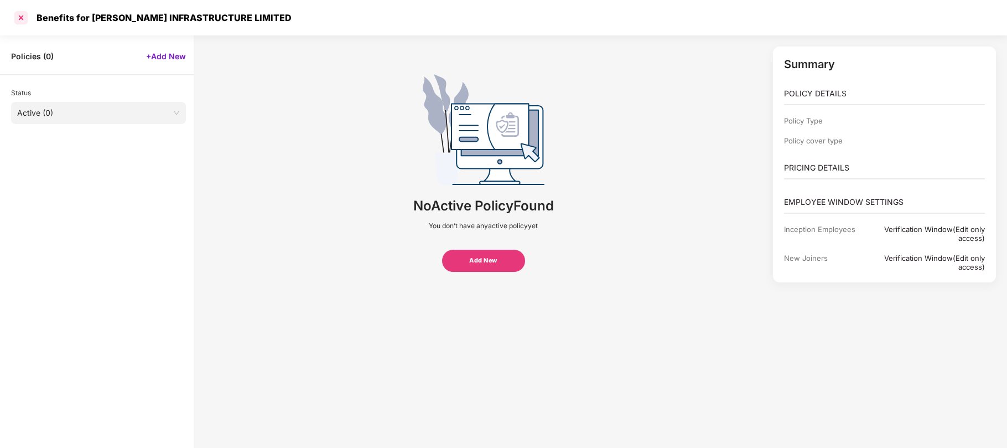
click at [22, 18] on div at bounding box center [21, 18] width 18 height 18
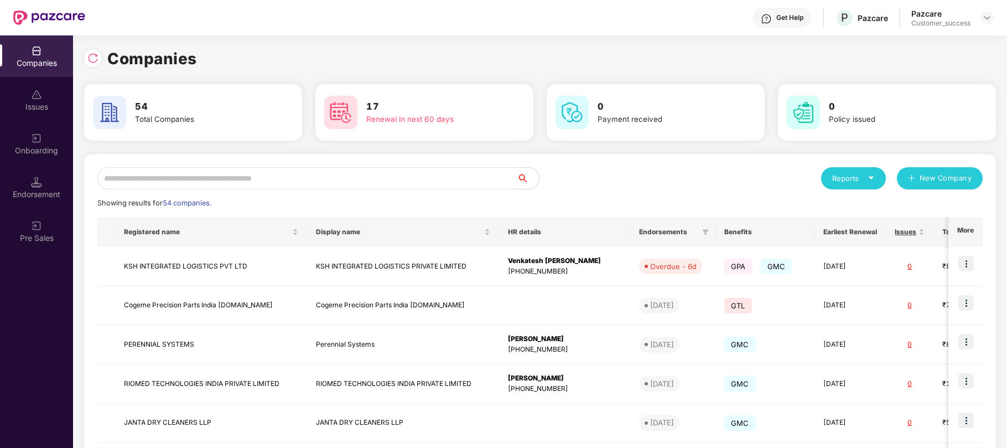
click at [311, 180] on input "text" at bounding box center [307, 178] width 420 height 22
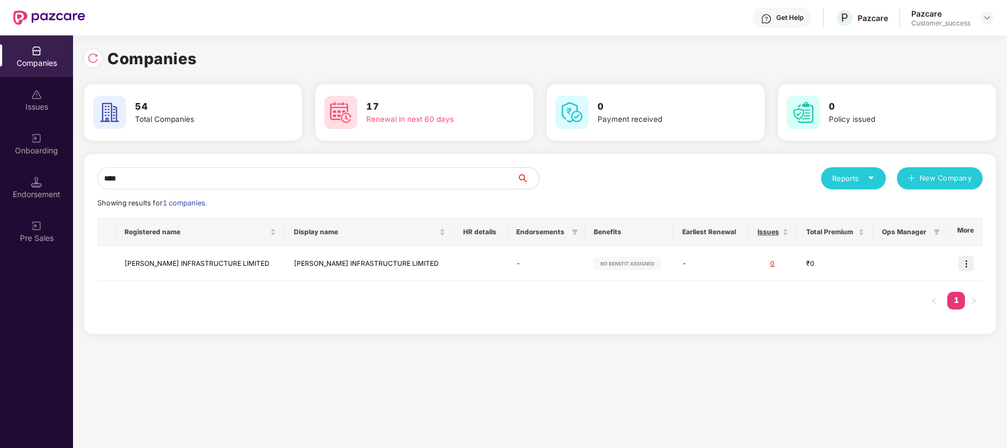
type input "****"
